Goal: Task Accomplishment & Management: Manage account settings

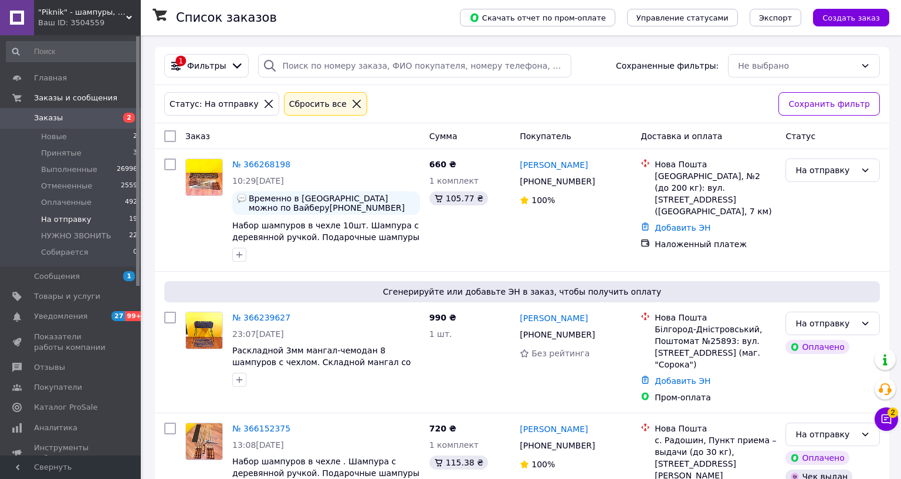
click at [74, 117] on span "Заказы" at bounding box center [71, 118] width 75 height 11
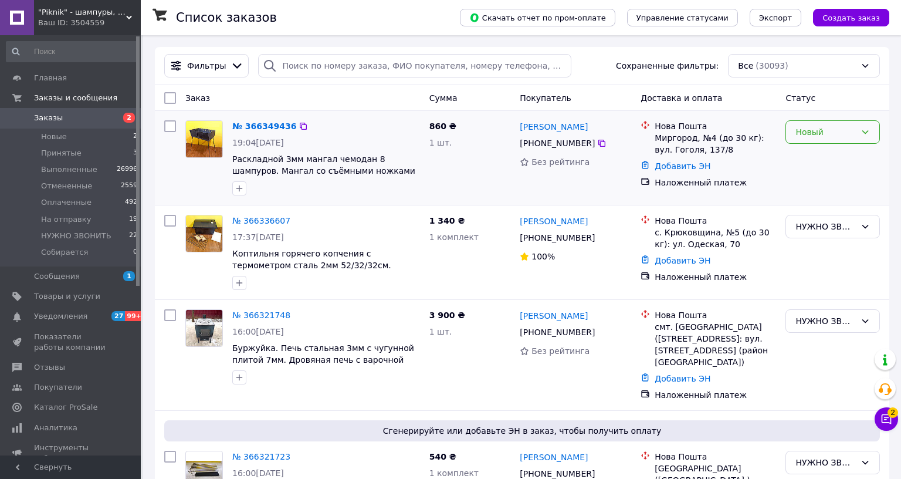
click at [812, 129] on div "Новый" at bounding box center [826, 132] width 60 height 13
click at [817, 210] on li "НУЖНО ЗВОНИТЬ" at bounding box center [825, 222] width 92 height 33
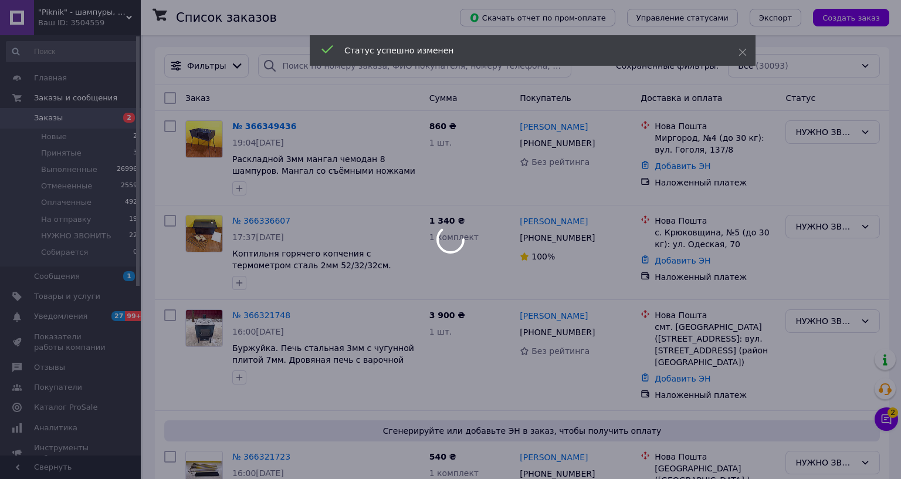
click at [878, 373] on div at bounding box center [450, 239] width 901 height 479
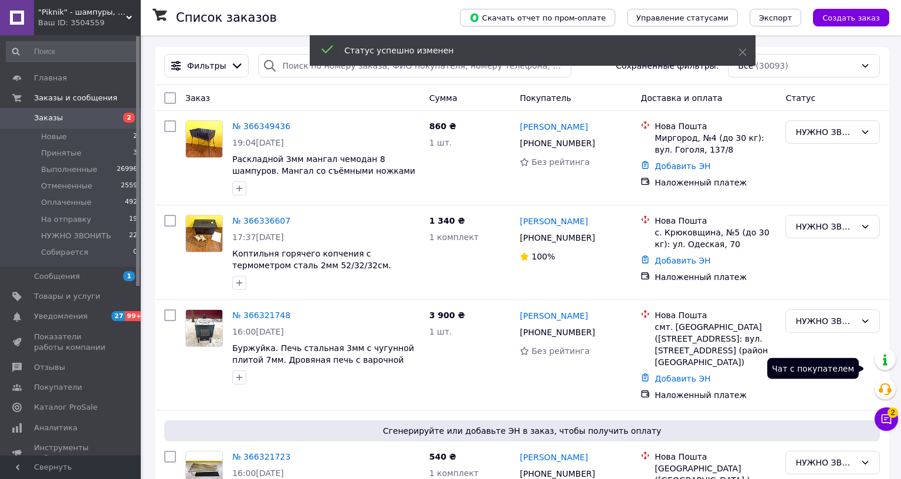
click at [882, 414] on icon at bounding box center [887, 419] width 10 height 10
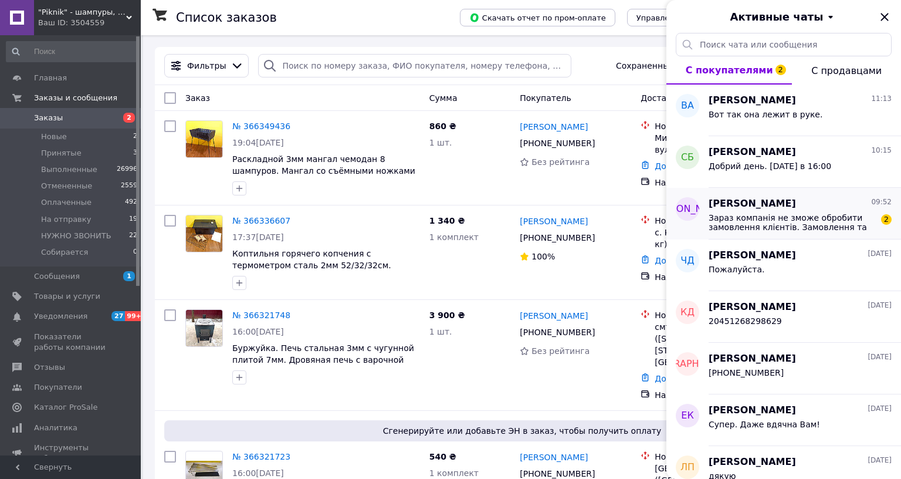
click at [784, 228] on span "Зараз компанія не зможе обробити замовлення клієнтів. Замовлення та повідомленн…" at bounding box center [792, 222] width 167 height 19
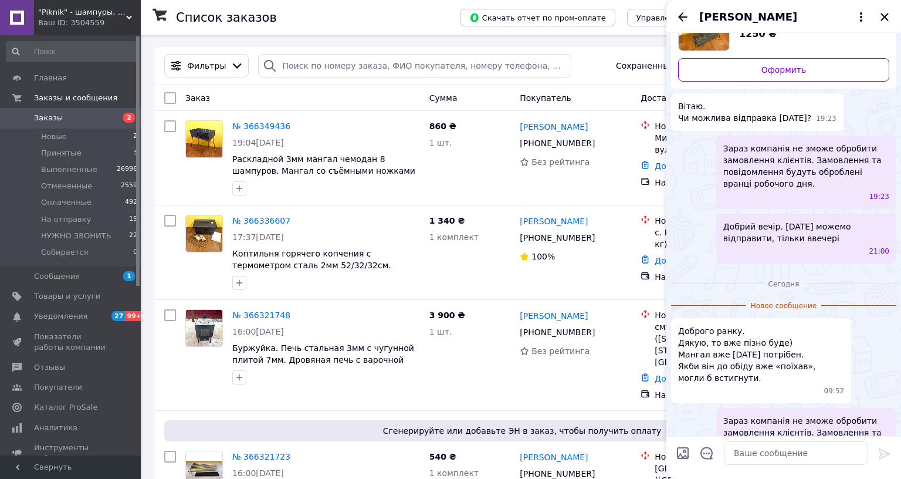
scroll to position [0, 0]
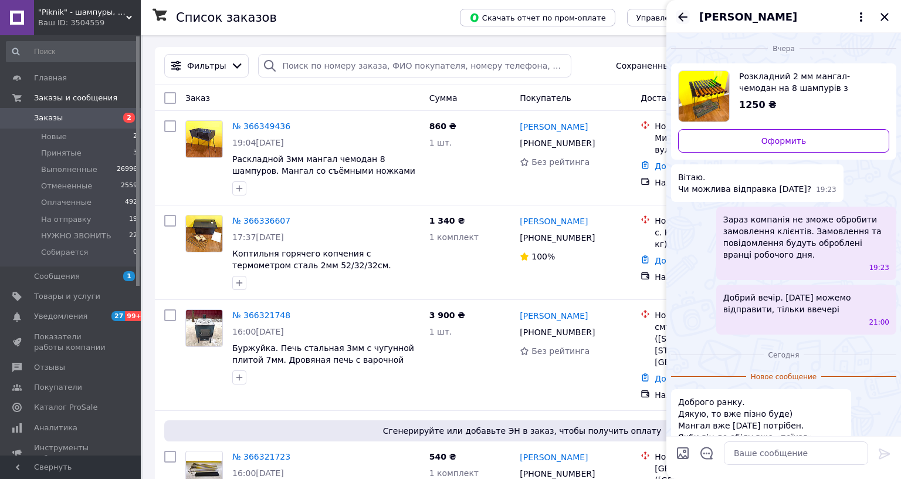
click at [678, 17] on icon "Назад" at bounding box center [682, 16] width 9 height 9
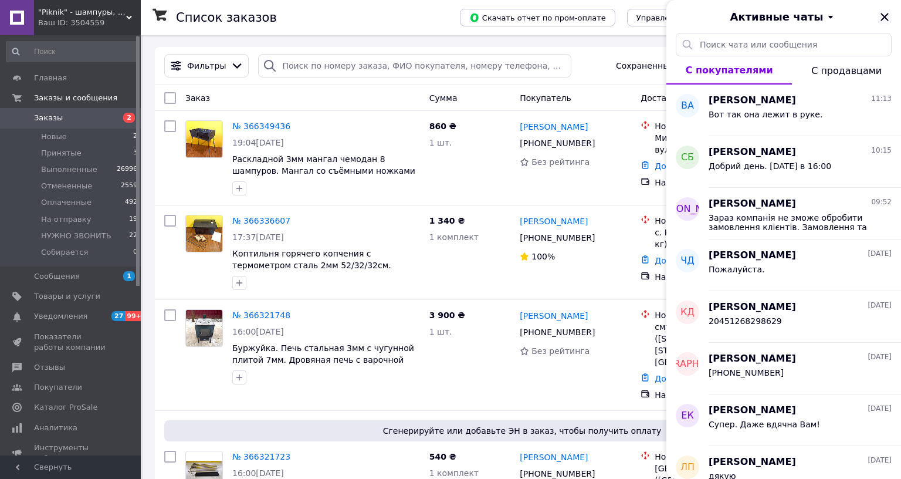
click at [881, 16] on icon "Закрыть" at bounding box center [885, 17] width 8 height 8
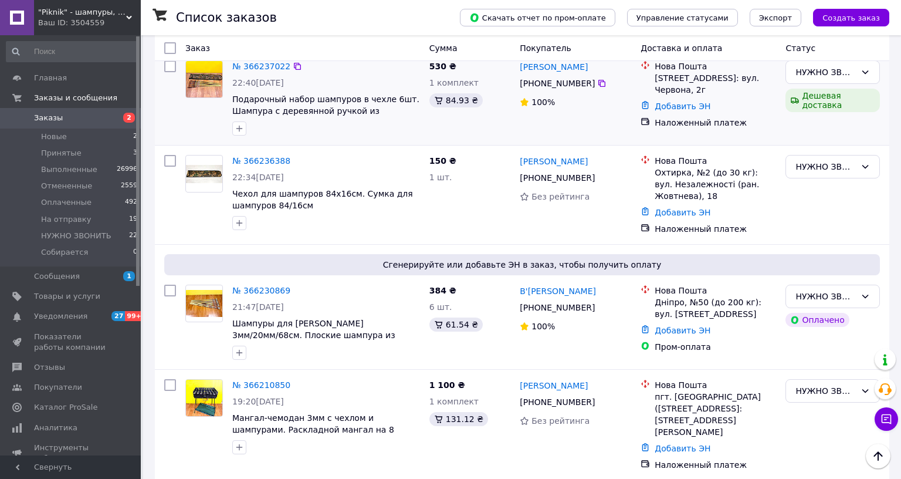
scroll to position [1879, 0]
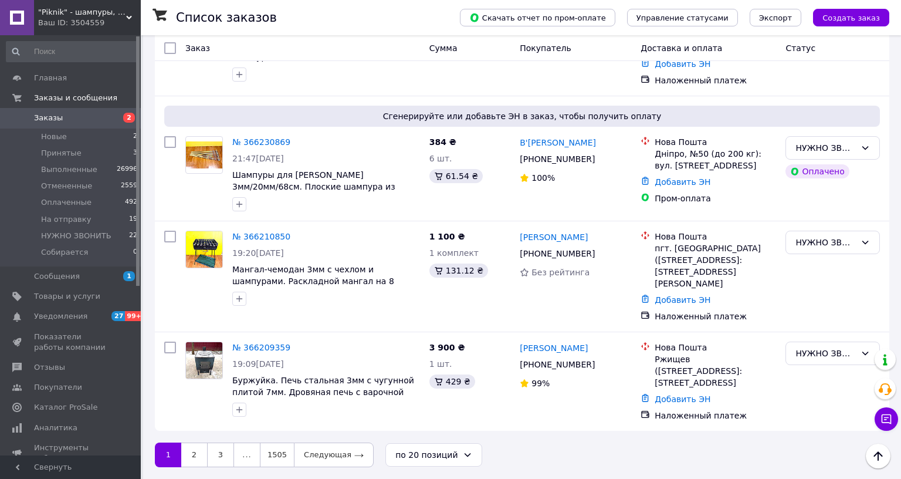
click at [93, 116] on span "Заказы" at bounding box center [71, 118] width 75 height 11
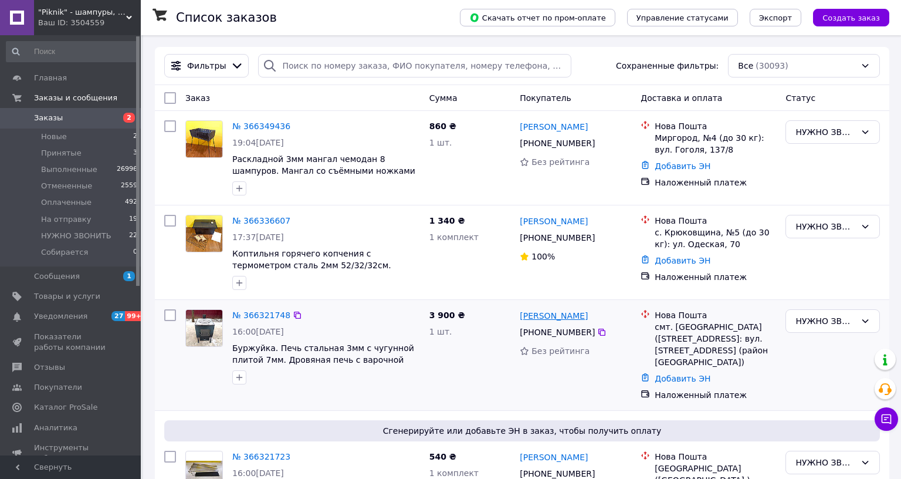
click at [538, 311] on link "[PERSON_NAME]" at bounding box center [554, 316] width 68 height 12
